Goal: Task Accomplishment & Management: Manage account settings

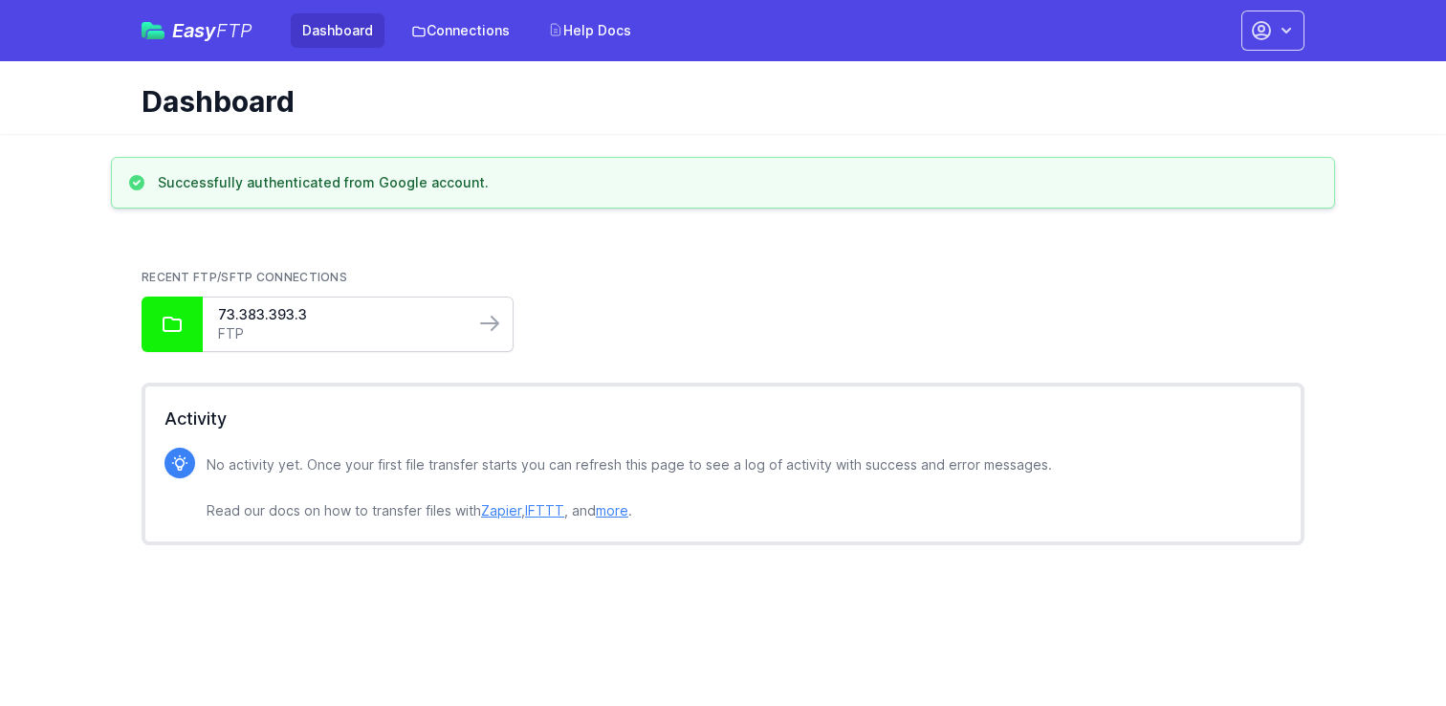
click at [405, 327] on link "FTP" at bounding box center [338, 333] width 241 height 19
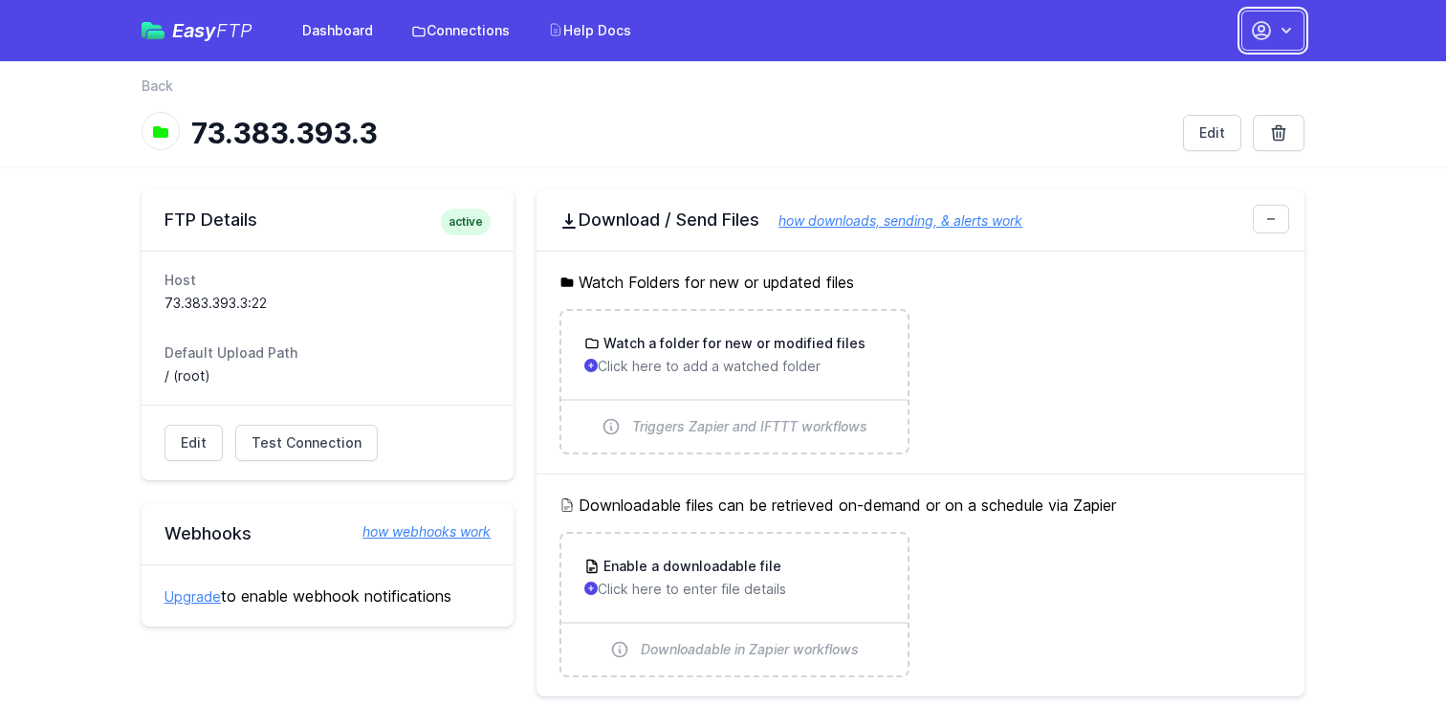
click at [1270, 23] on icon "button" at bounding box center [1261, 30] width 23 height 23
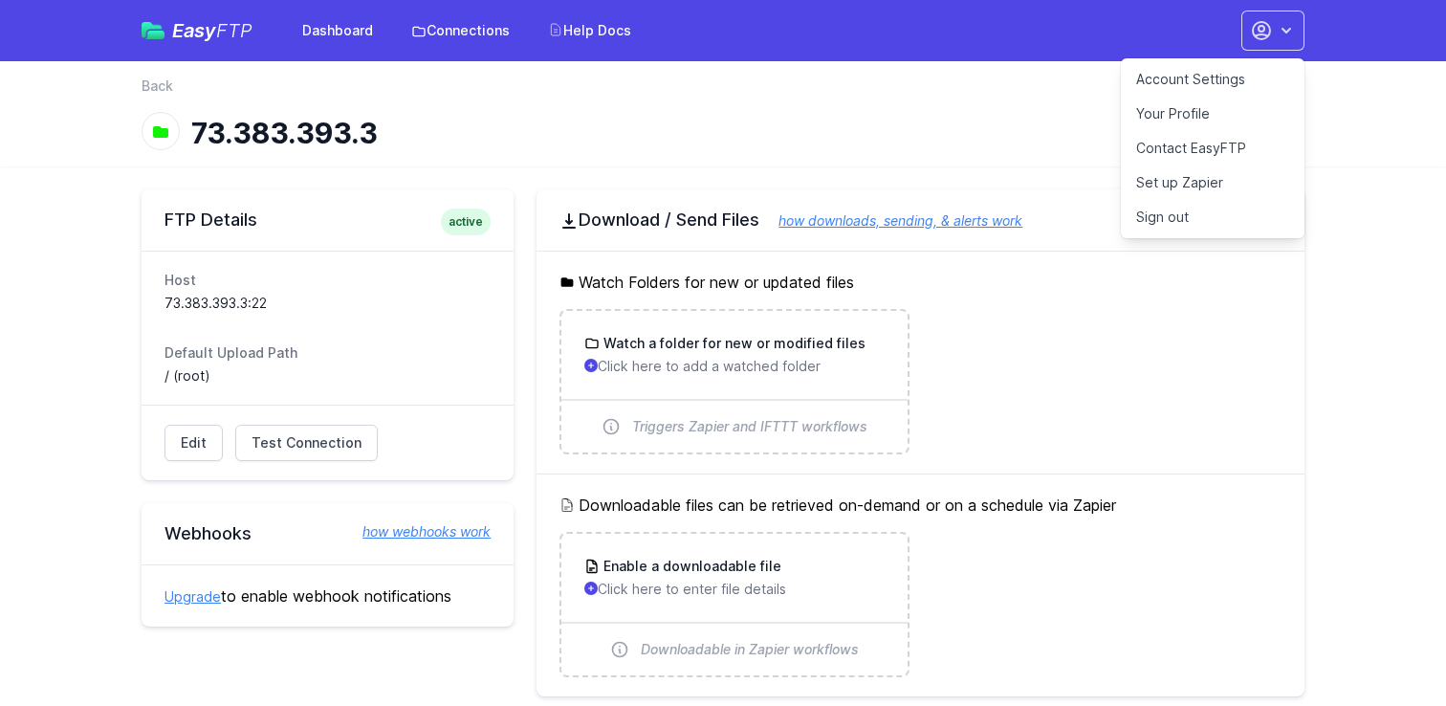
click at [1209, 127] on link "Your Profile" at bounding box center [1213, 114] width 184 height 34
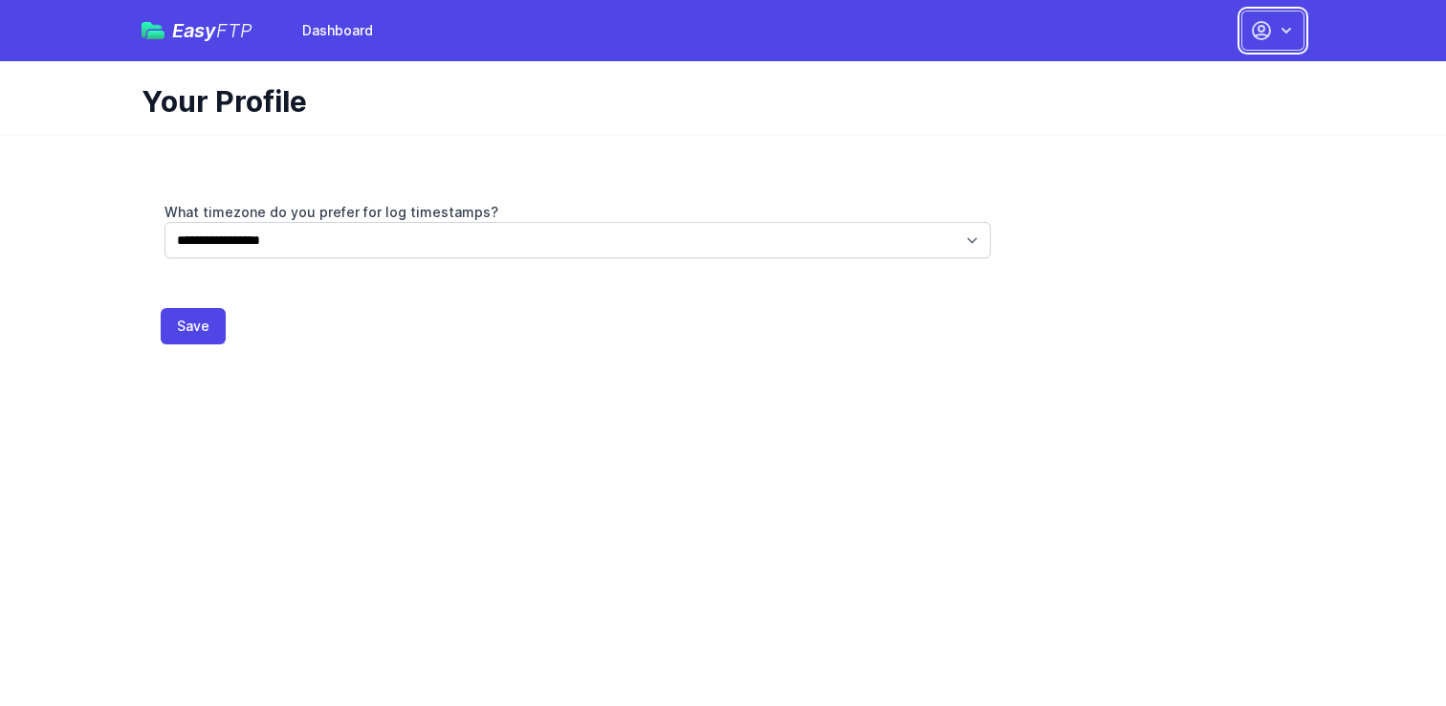
click at [1259, 41] on icon "button" at bounding box center [1261, 30] width 23 height 23
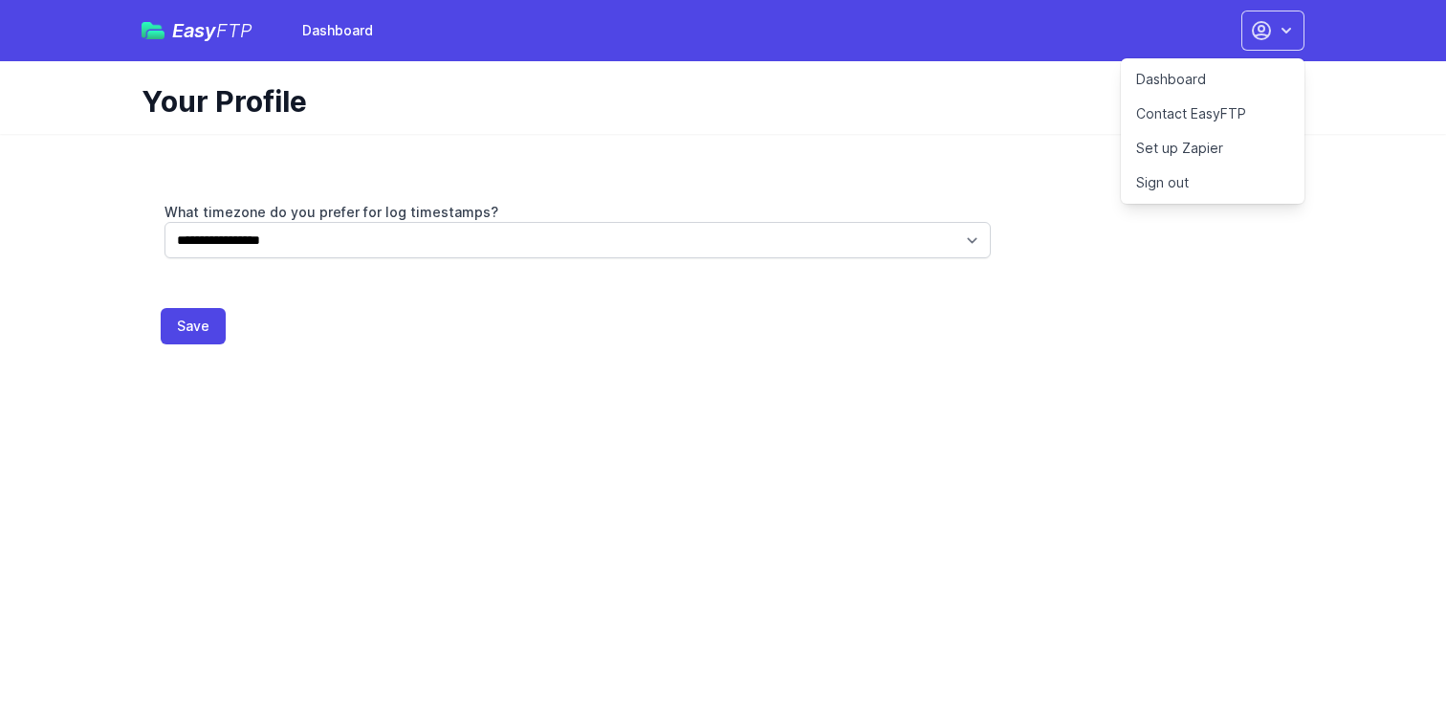
click at [1225, 85] on link "Dashboard" at bounding box center [1213, 79] width 184 height 34
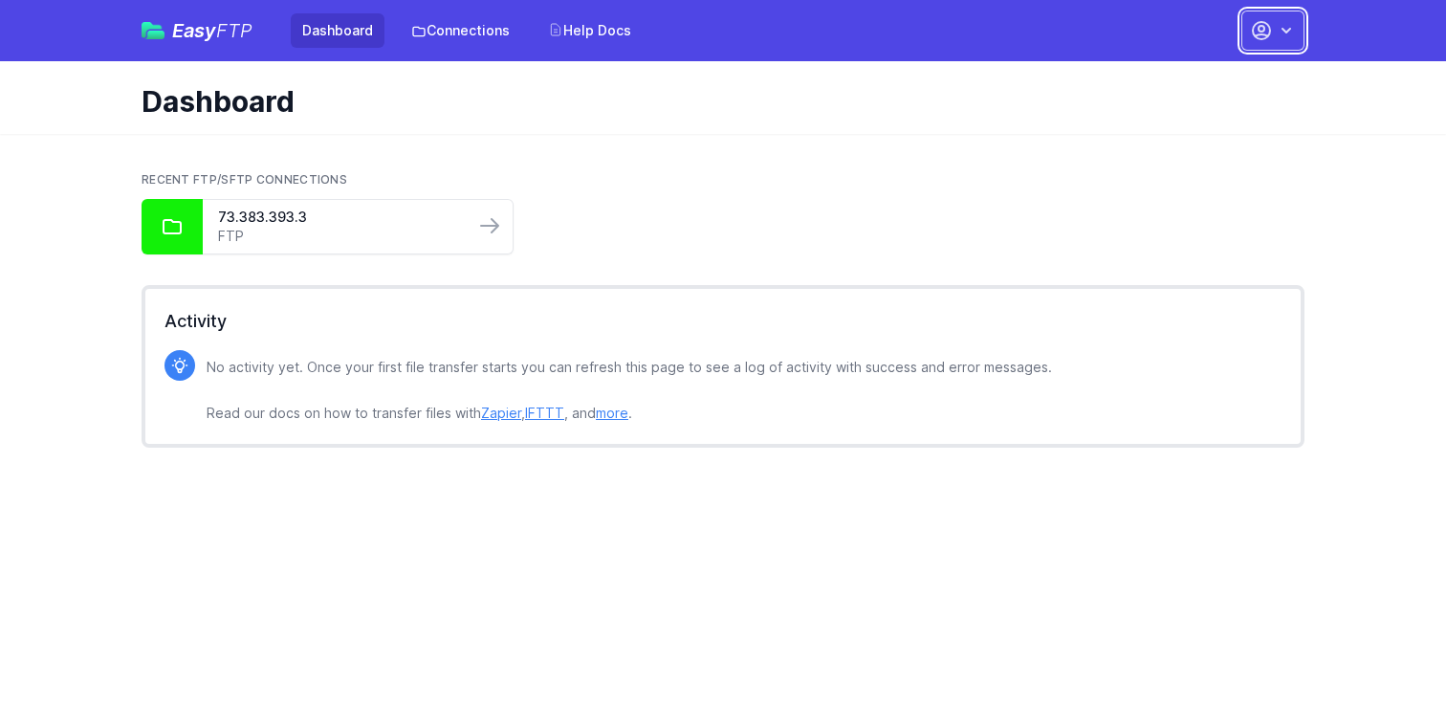
click at [1294, 50] on button "button" at bounding box center [1273, 31] width 63 height 40
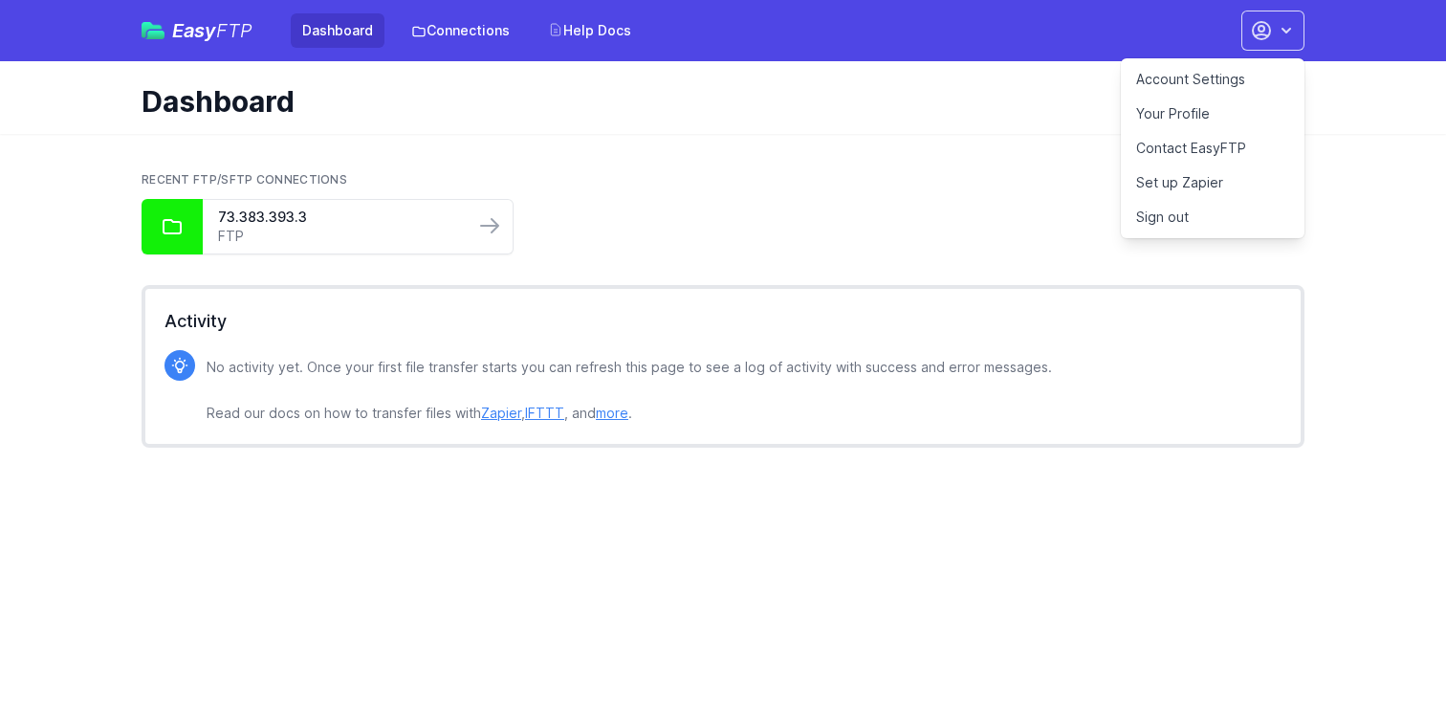
click at [1184, 113] on link "Your Profile" at bounding box center [1213, 114] width 184 height 34
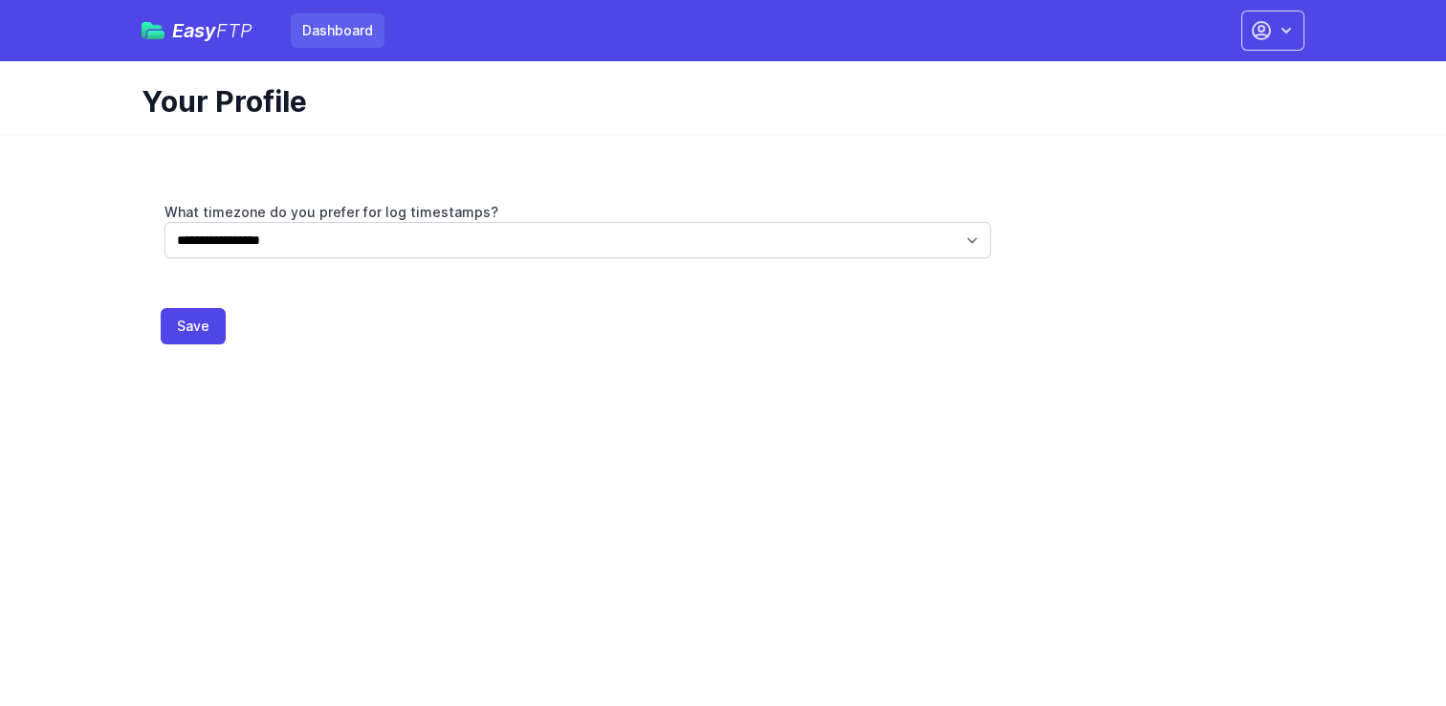
click at [337, 36] on link "Dashboard" at bounding box center [338, 30] width 94 height 34
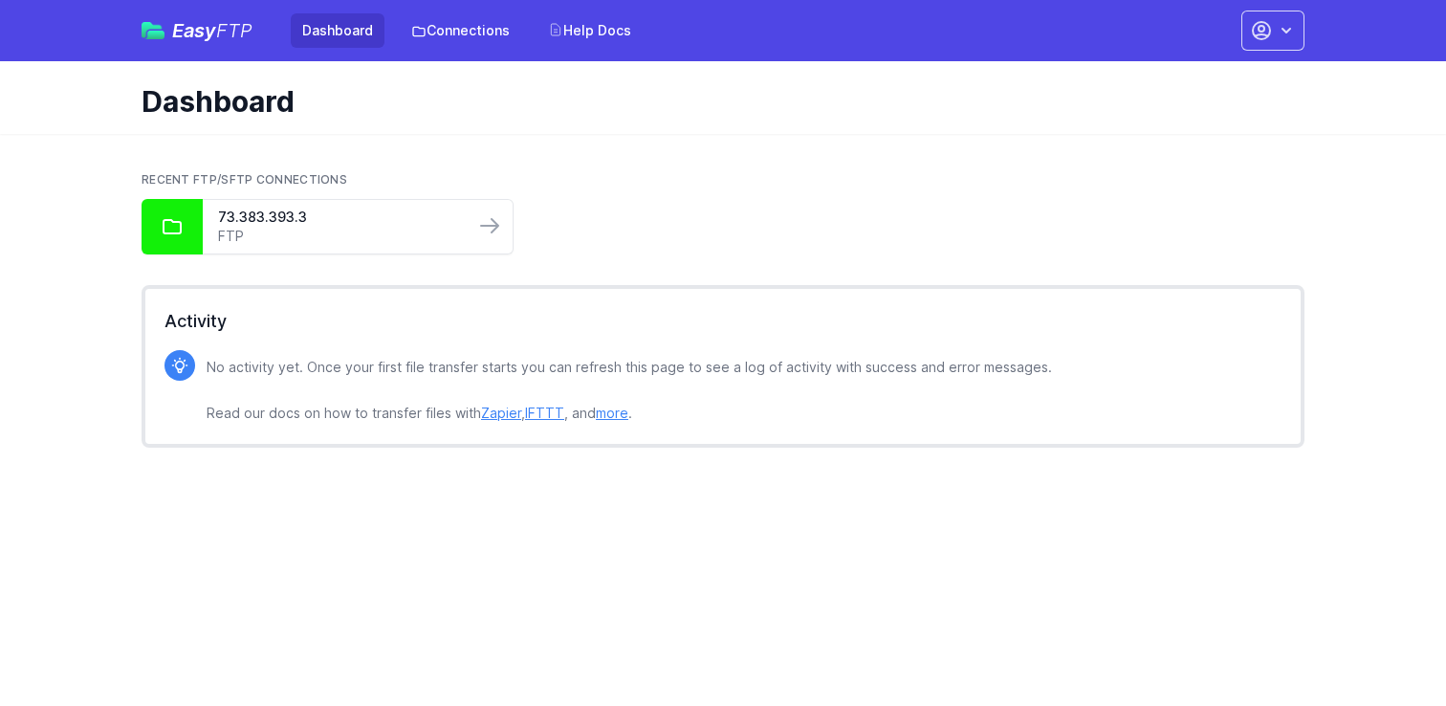
click at [222, 29] on span "FTP" at bounding box center [234, 30] width 36 height 23
click at [458, 34] on link "Connections" at bounding box center [460, 30] width 121 height 34
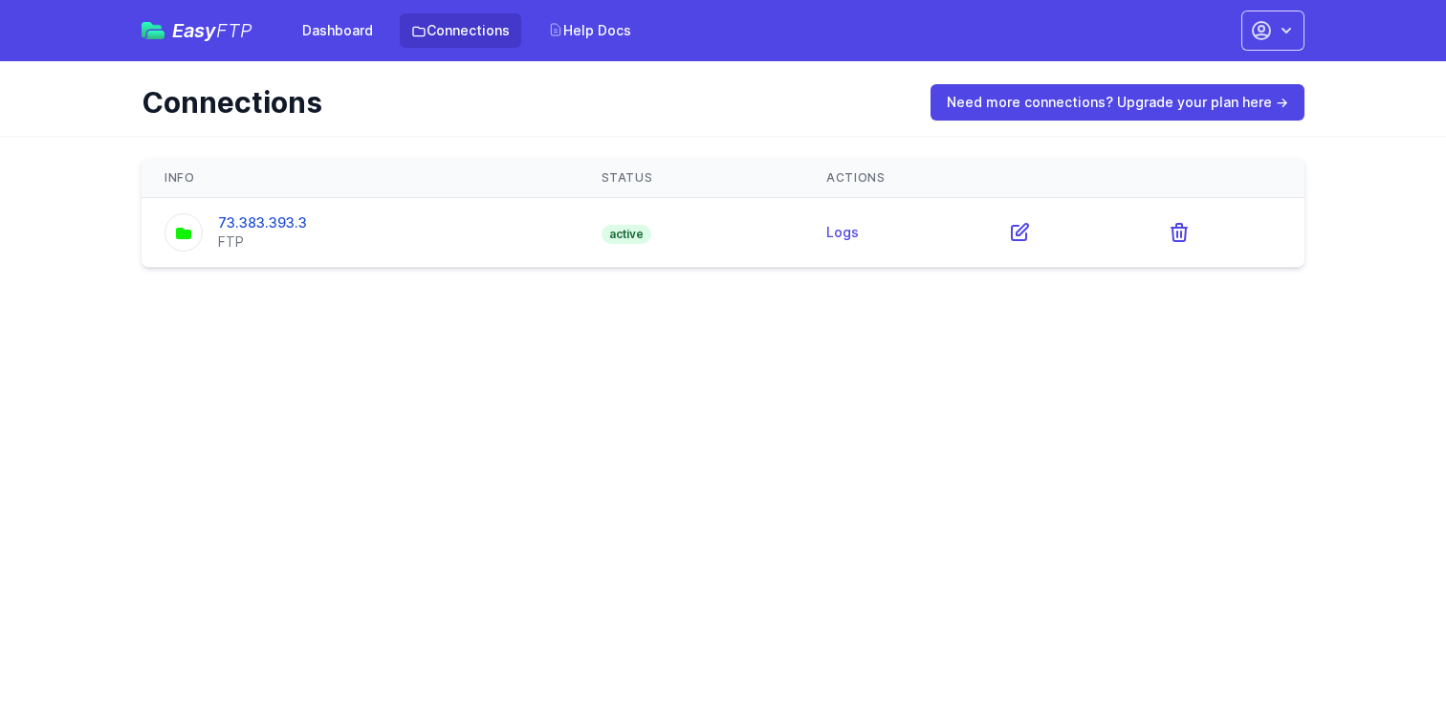
click at [822, 243] on td "Logs" at bounding box center [895, 233] width 182 height 70
click at [1025, 238] on icon at bounding box center [1019, 232] width 23 height 23
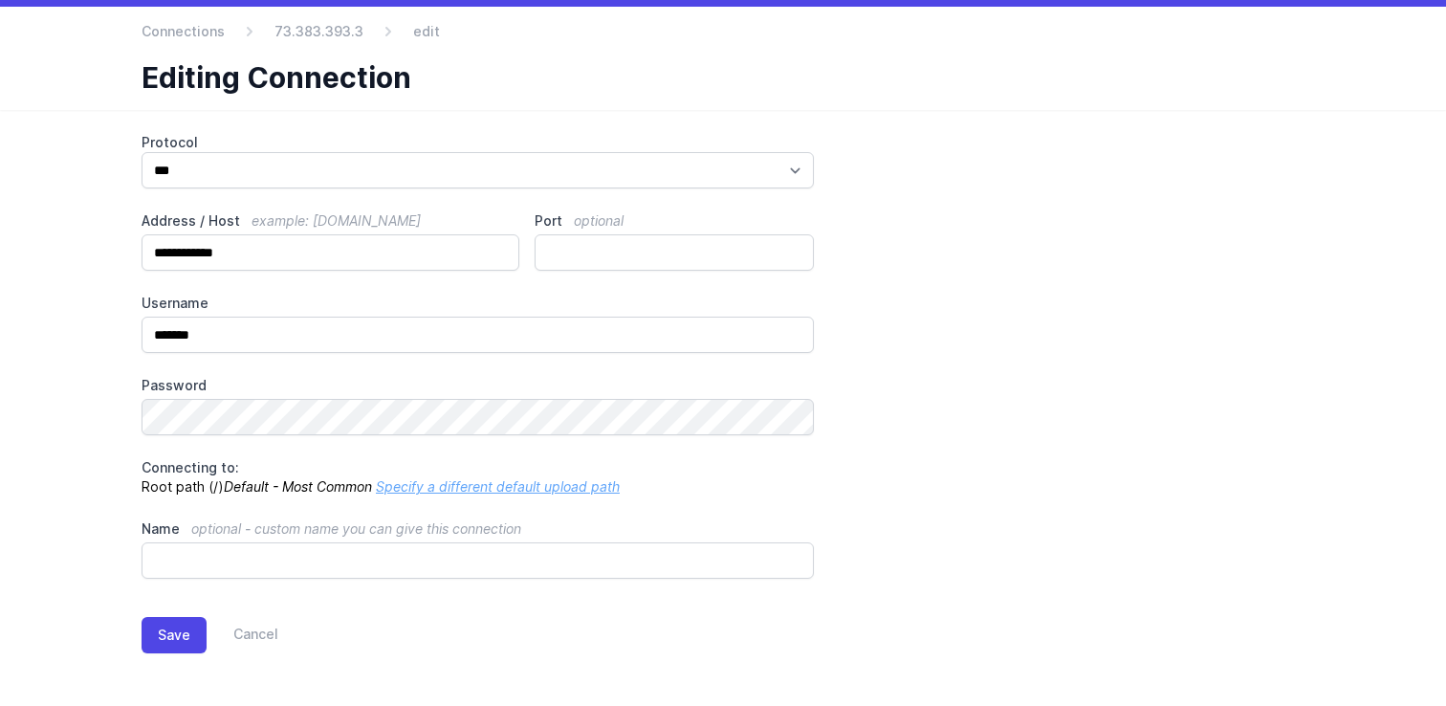
scroll to position [55, 0]
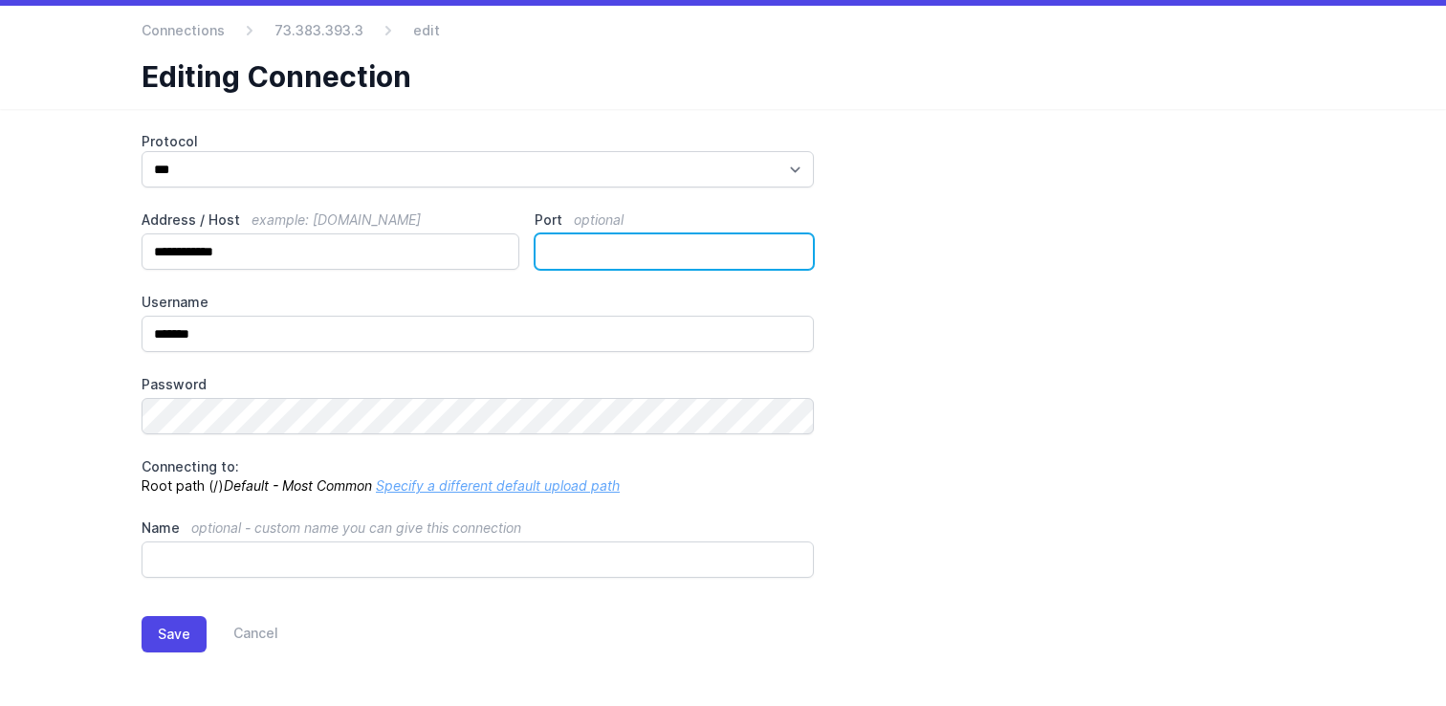
click at [586, 249] on input "**" at bounding box center [674, 251] width 279 height 36
click at [431, 483] on link "Specify a different default upload path" at bounding box center [498, 485] width 244 height 16
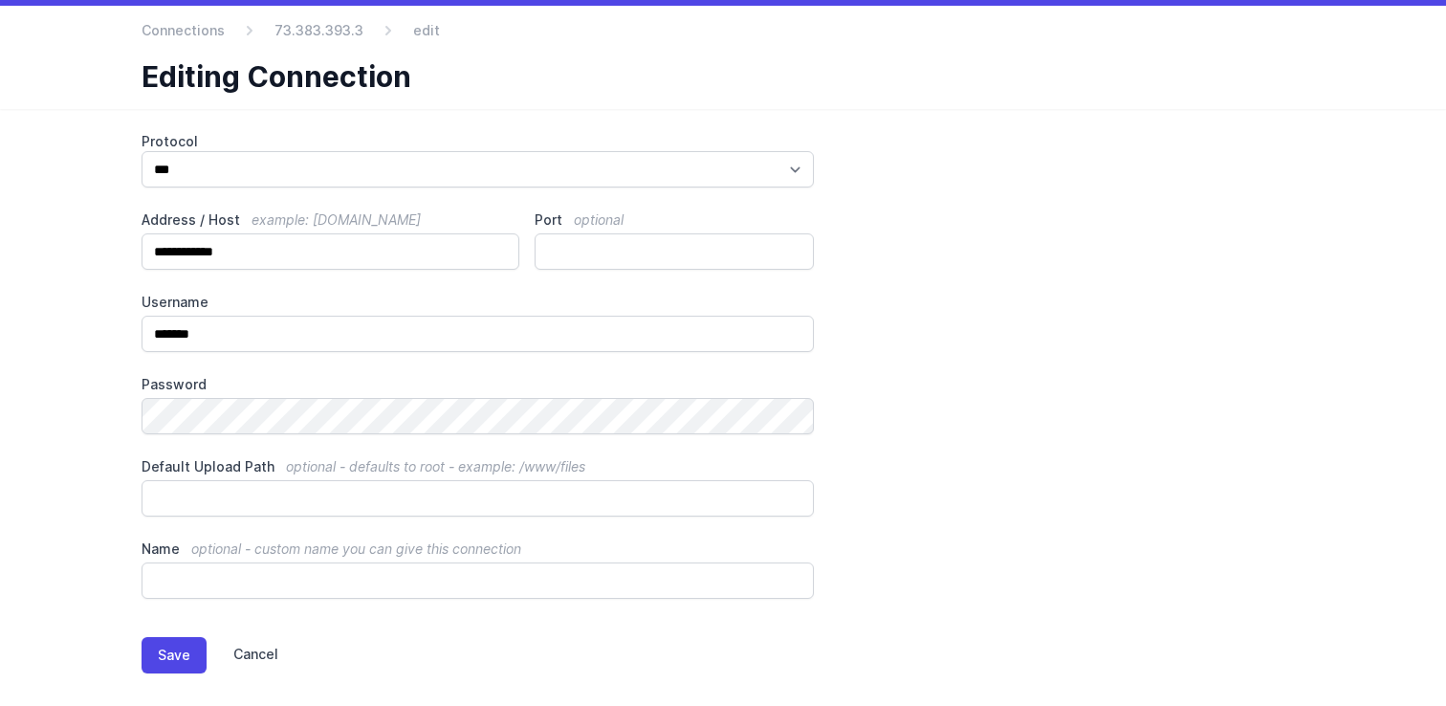
click at [248, 650] on link "Cancel" at bounding box center [243, 655] width 72 height 36
